Goal: Task Accomplishment & Management: Use online tool/utility

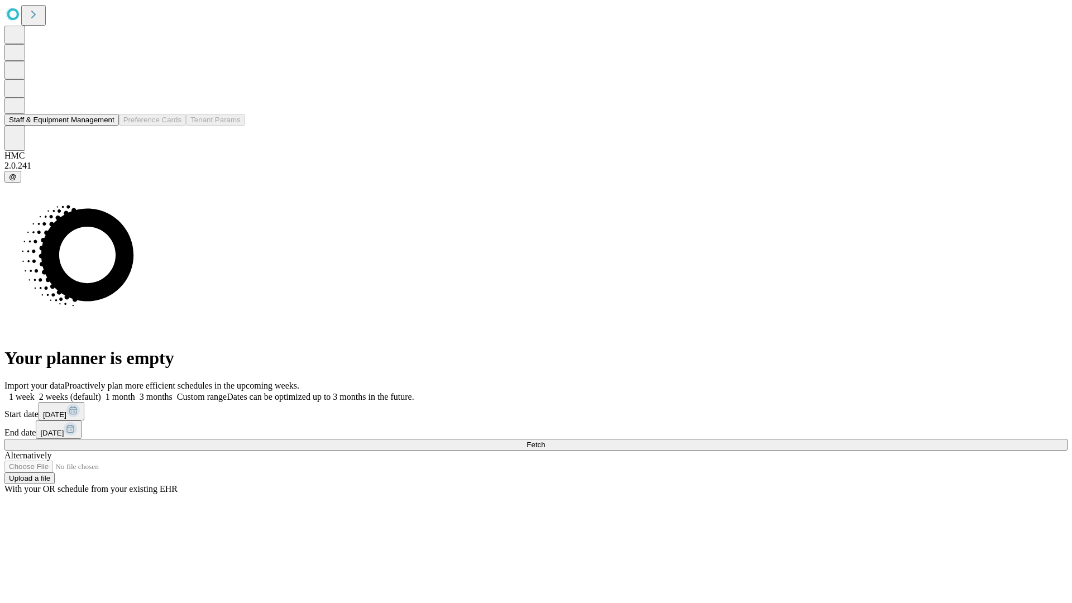
click at [107, 126] on button "Staff & Equipment Management" at bounding box center [61, 120] width 114 height 12
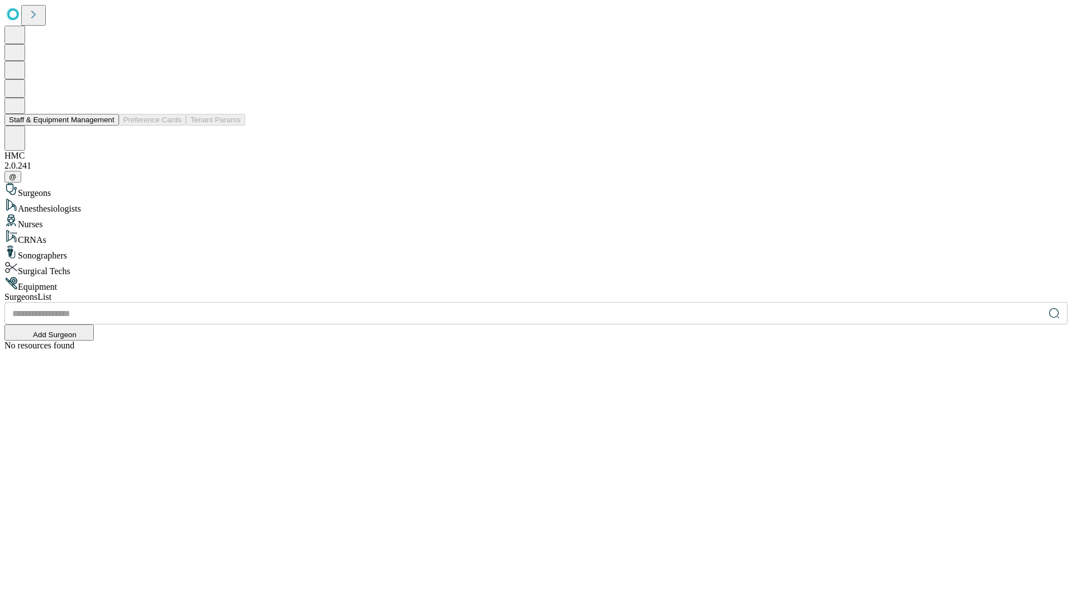
click at [107, 126] on button "Staff & Equipment Management" at bounding box center [61, 120] width 114 height 12
